Goal: Task Accomplishment & Management: Complete application form

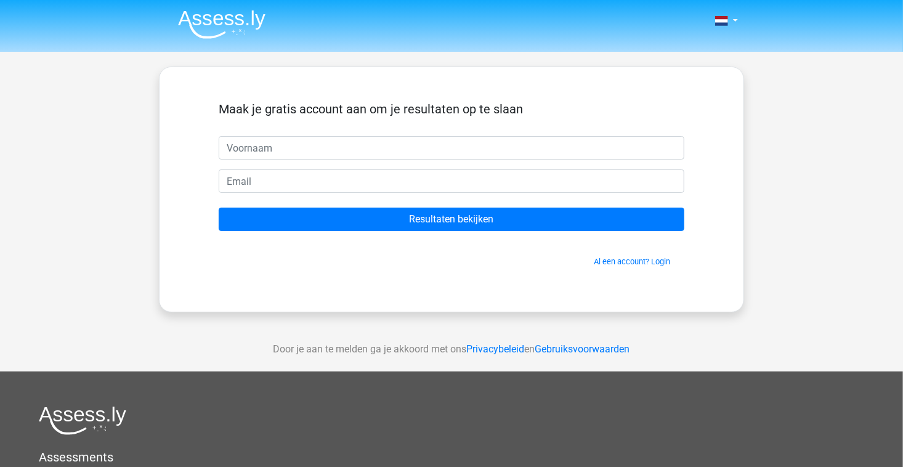
click at [262, 143] on input "text" at bounding box center [452, 147] width 466 height 23
type input "yah"
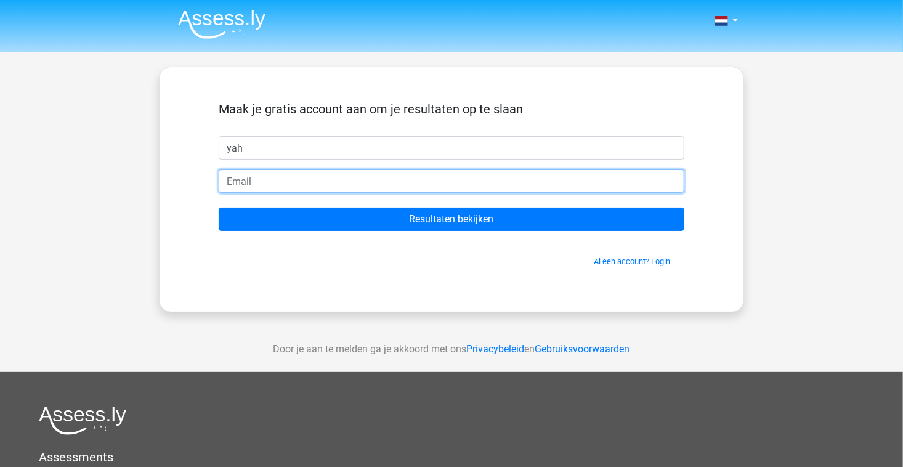
type input "talauanches@gmail.com"
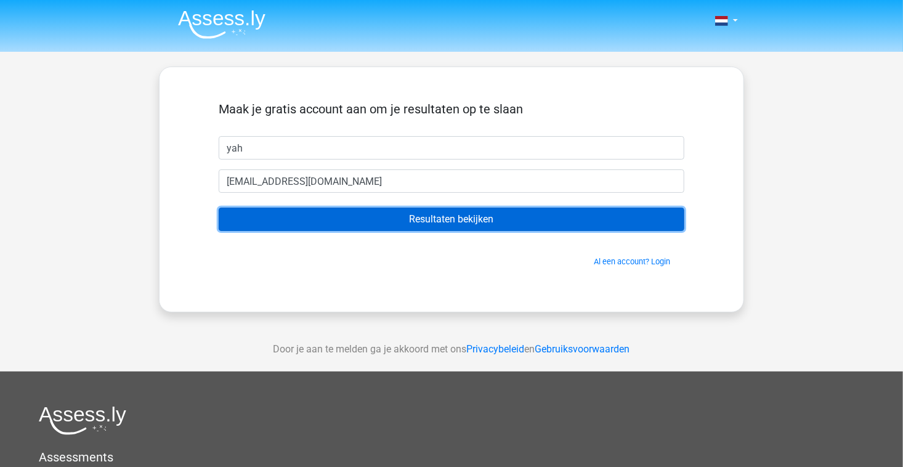
click at [263, 216] on input "Resultaten bekijken" at bounding box center [452, 219] width 466 height 23
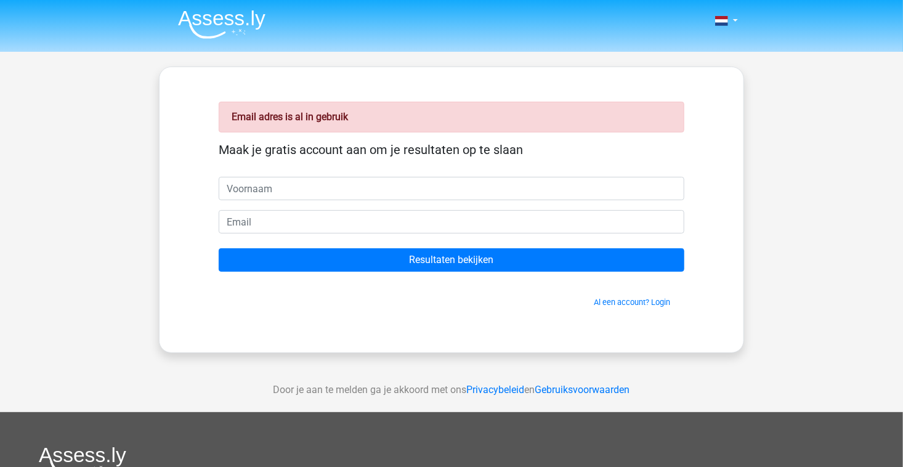
click at [256, 191] on input "text" at bounding box center [452, 188] width 466 height 23
click at [225, 189] on input "text" at bounding box center [452, 188] width 466 height 23
type input "Lou"
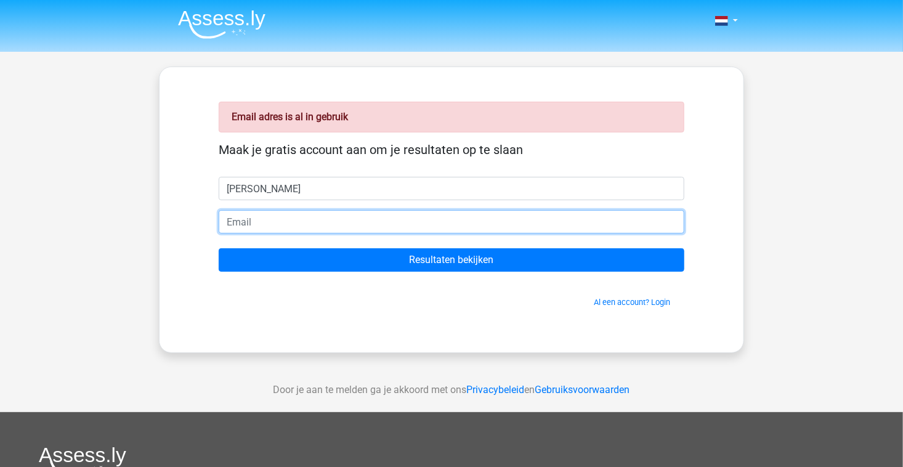
click at [235, 221] on input "email" at bounding box center [452, 221] width 466 height 23
type input "talauanches@gmail.com"
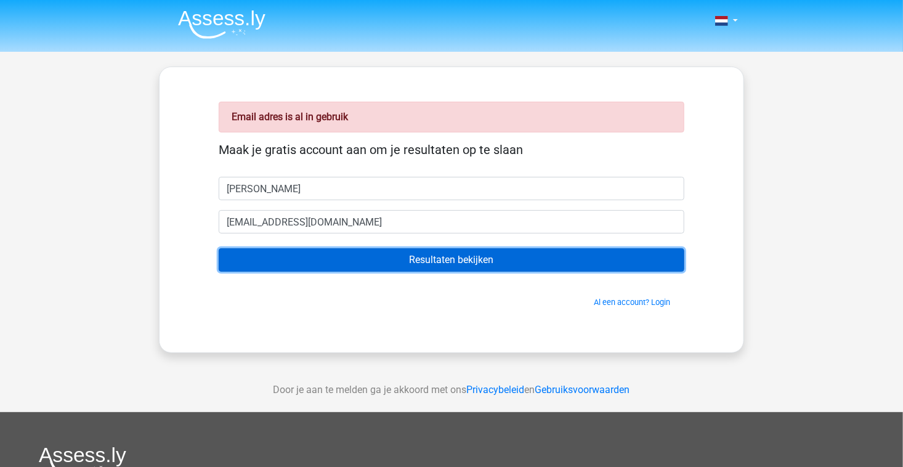
click at [283, 270] on input "Resultaten bekijken" at bounding box center [452, 259] width 466 height 23
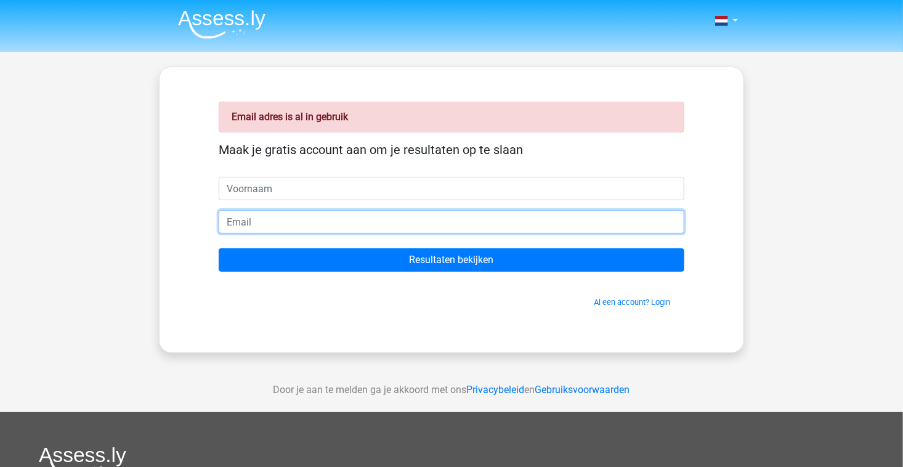
click at [264, 226] on input "email" at bounding box center [452, 221] width 466 height 23
type input "talau_anches@yahoo.com"
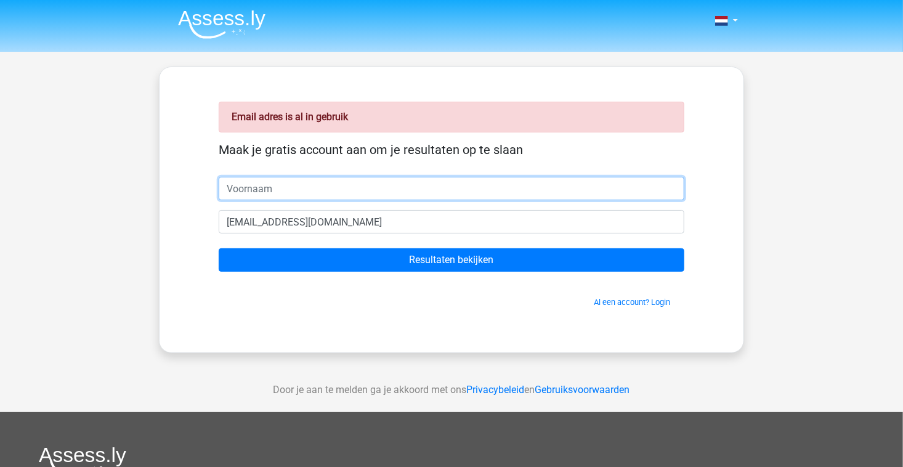
click at [244, 189] on input "text" at bounding box center [452, 188] width 466 height 23
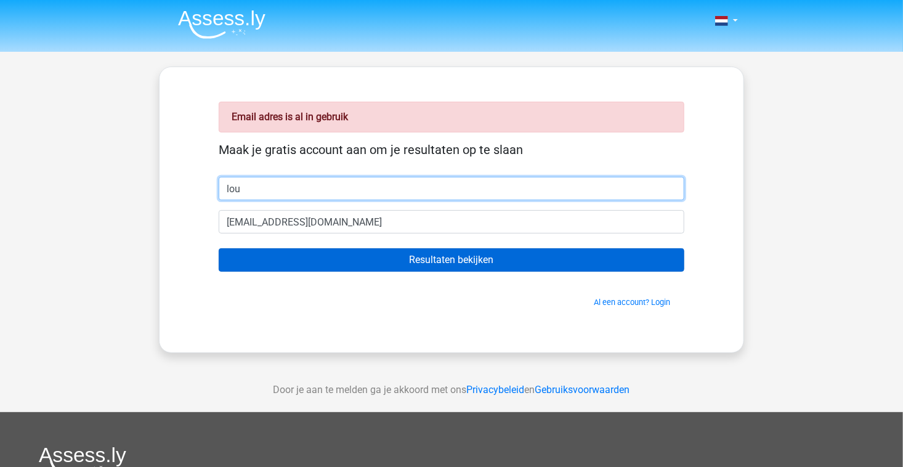
type input "lou"
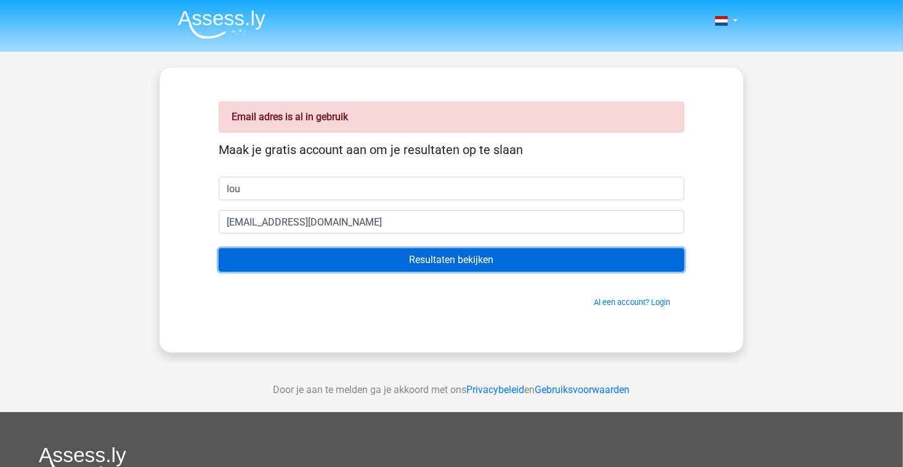
click at [484, 262] on input "Resultaten bekijken" at bounding box center [452, 259] width 466 height 23
